Goal: Ask a question

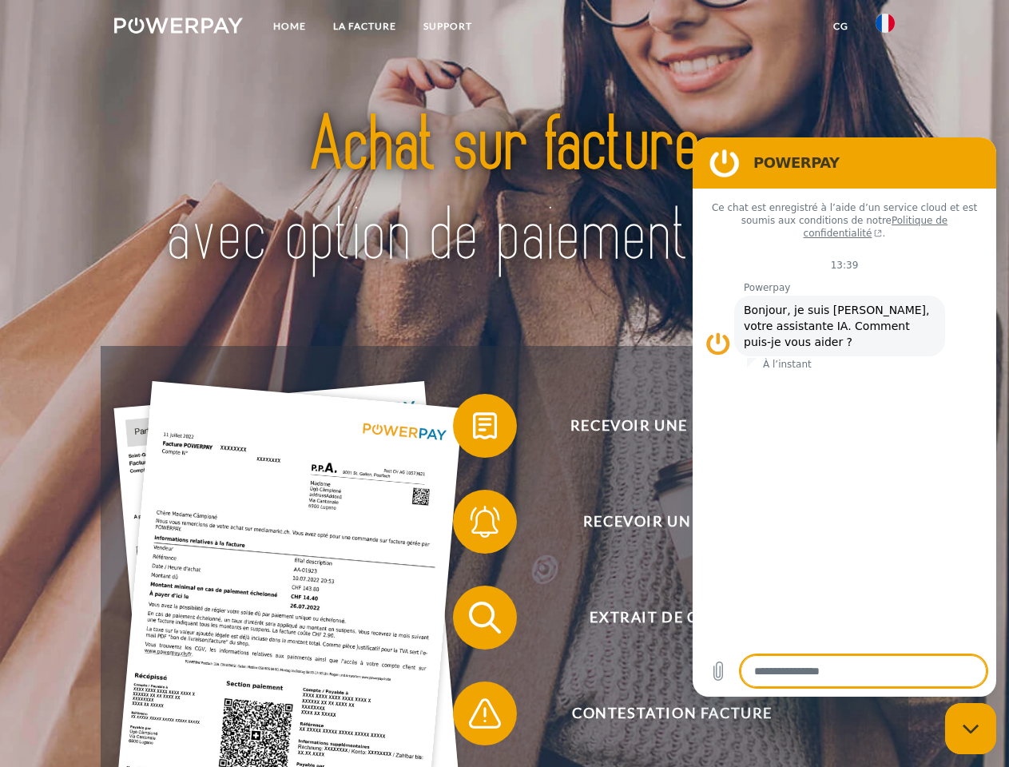
click at [178, 28] on img at bounding box center [178, 26] width 129 height 16
click at [885, 28] on img at bounding box center [884, 23] width 19 height 19
click at [840, 26] on link "CG" at bounding box center [840, 26] width 42 height 29
click at [473, 429] on span at bounding box center [461, 426] width 80 height 80
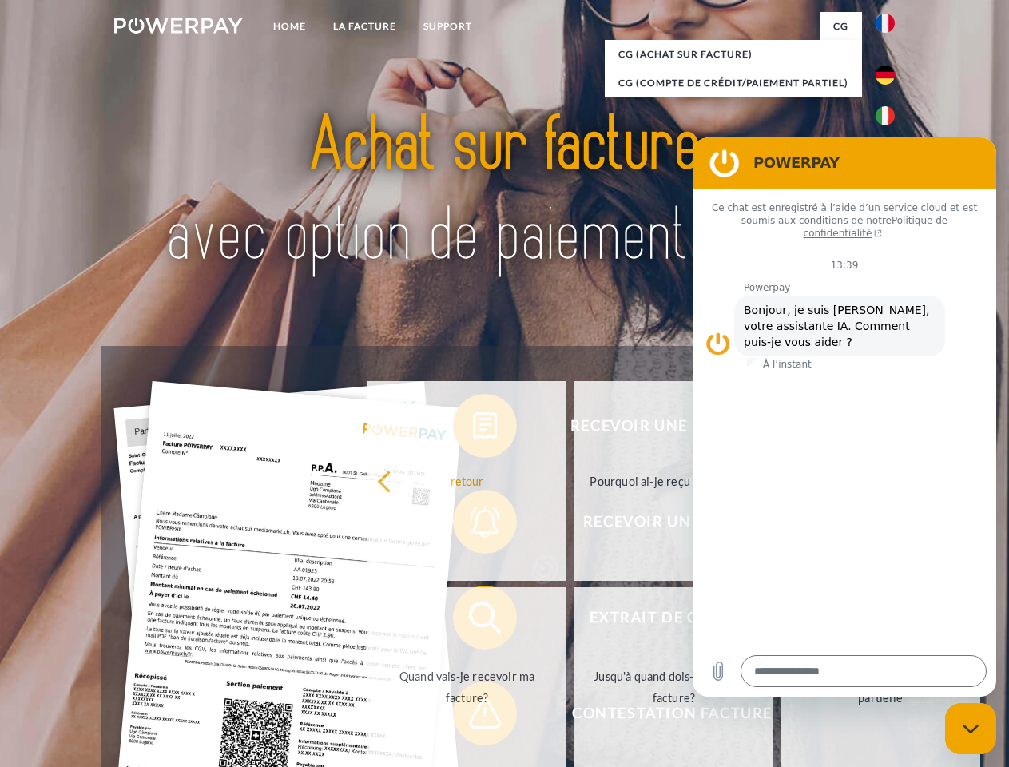
click at [473, 525] on div "Recevoir une facture ? Recevoir un rappel? Extrait de compte retour" at bounding box center [504, 665] width 807 height 639
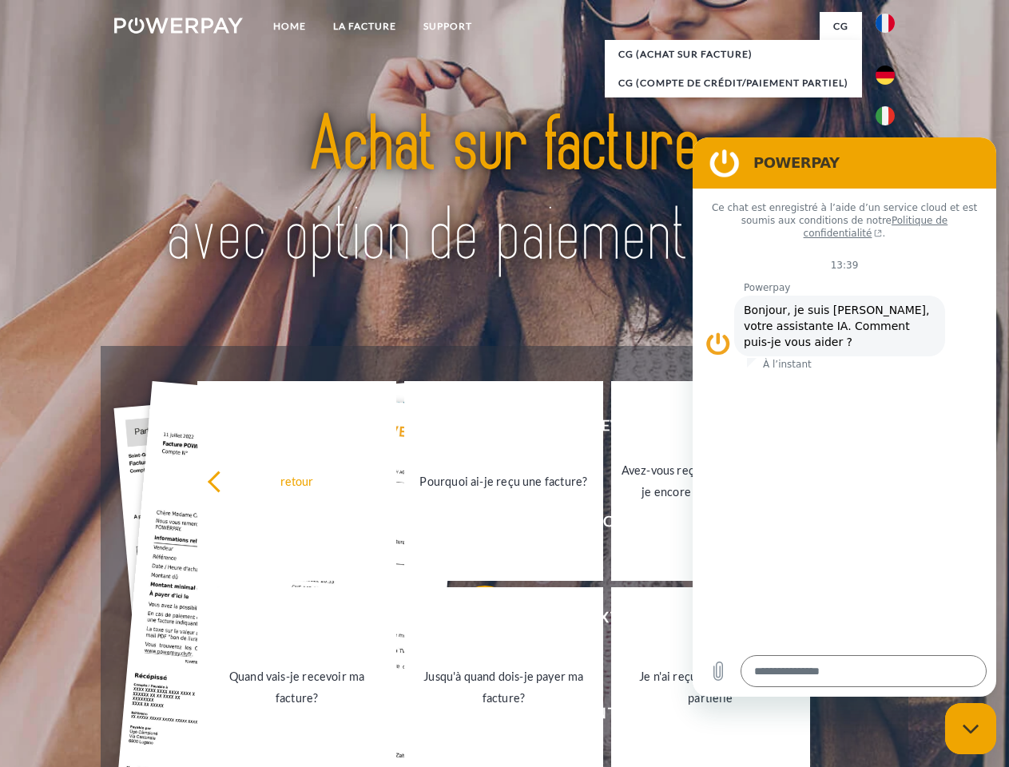
click at [473, 621] on link "Jusqu'à quand dois-je payer ma facture?" at bounding box center [503, 687] width 199 height 200
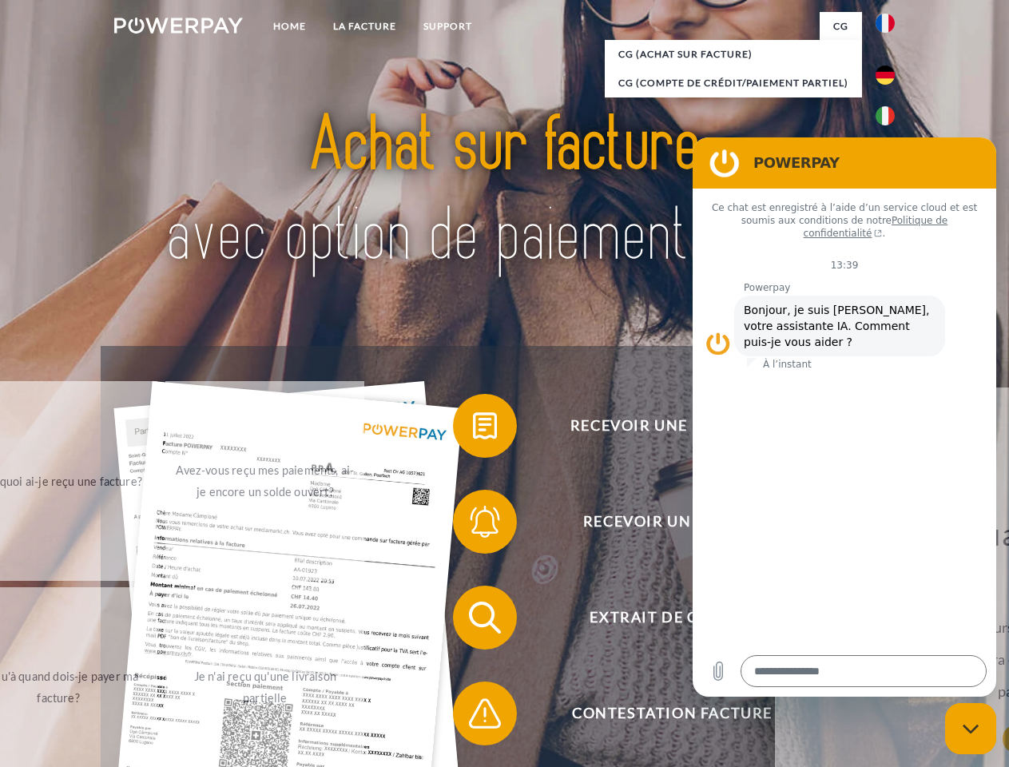
click at [473, 716] on span at bounding box center [461, 713] width 80 height 80
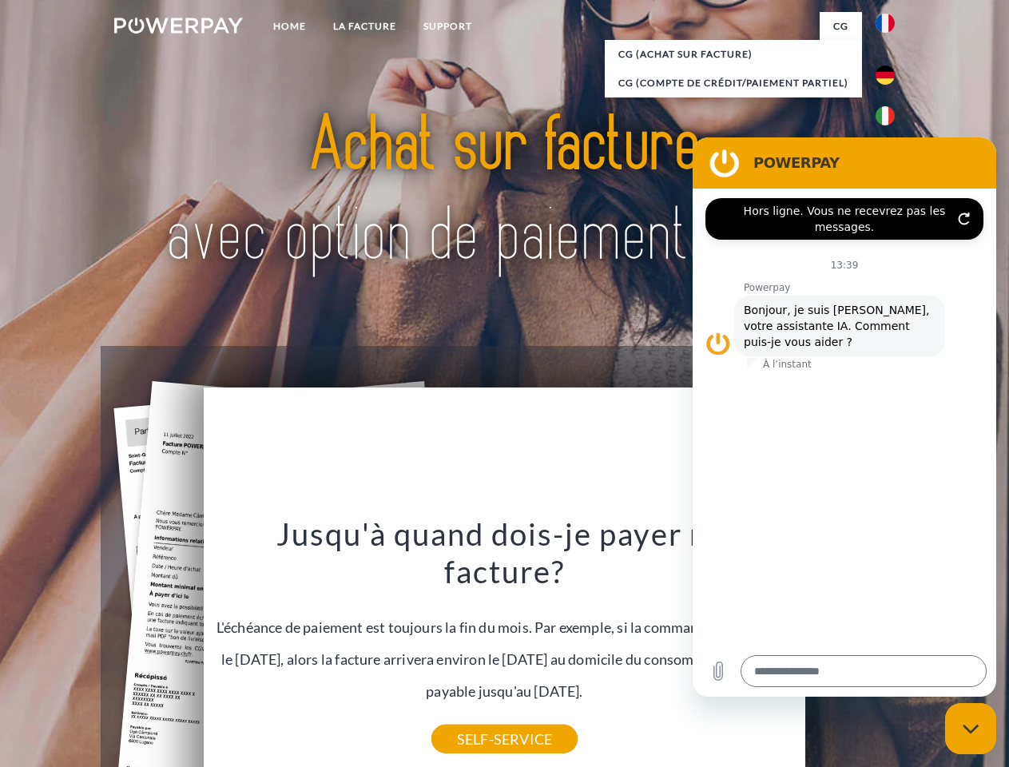
click at [970, 728] on icon "Fermer la fenêtre de messagerie" at bounding box center [970, 729] width 17 height 10
type textarea "*"
